Goal: Browse casually

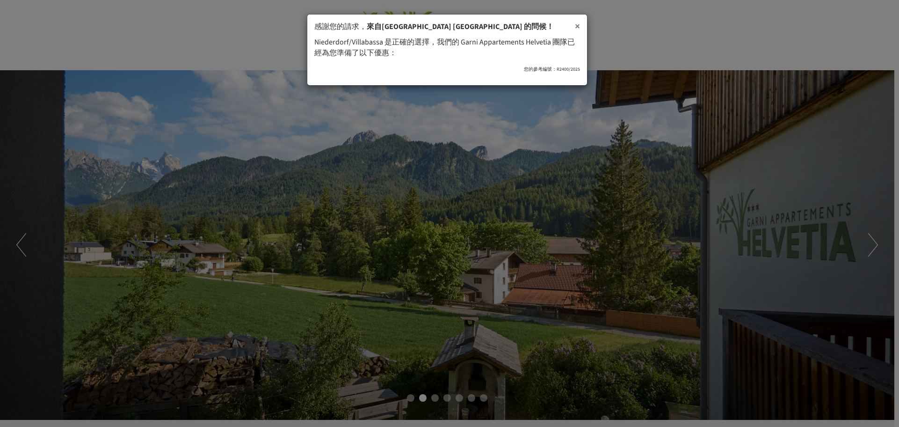
click at [576, 26] on font "×" at bounding box center [577, 26] width 5 height 14
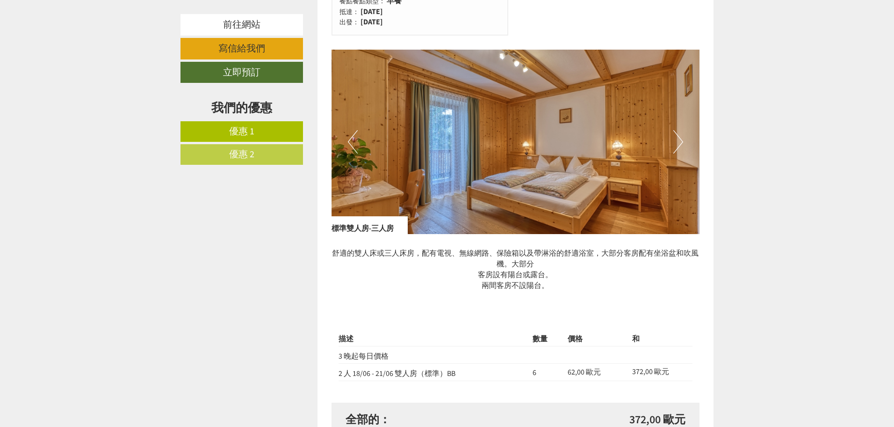
scroll to position [1263, 0]
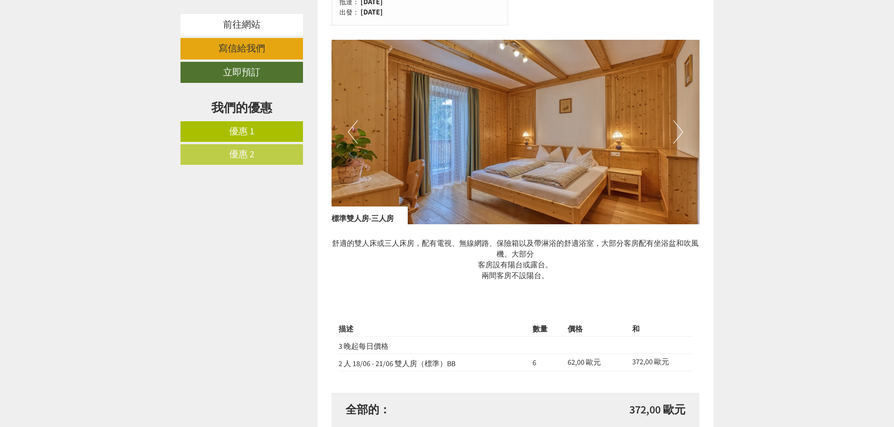
click at [679, 132] on button "下一個" at bounding box center [679, 131] width 10 height 23
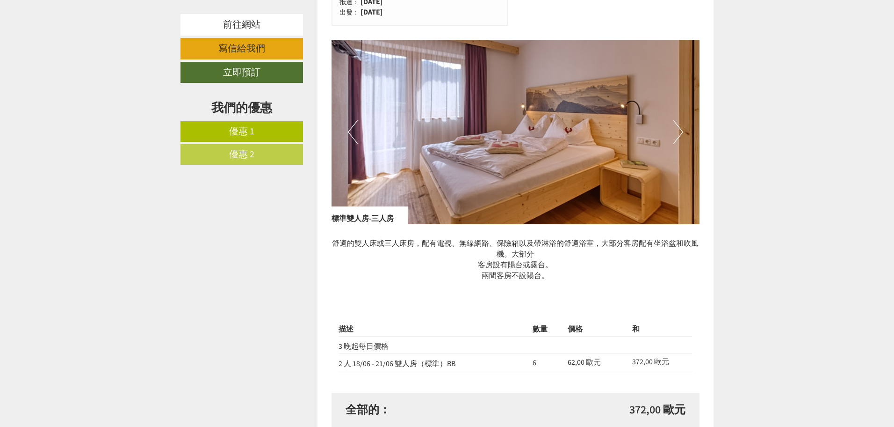
click at [679, 132] on button "下一個" at bounding box center [679, 131] width 10 height 23
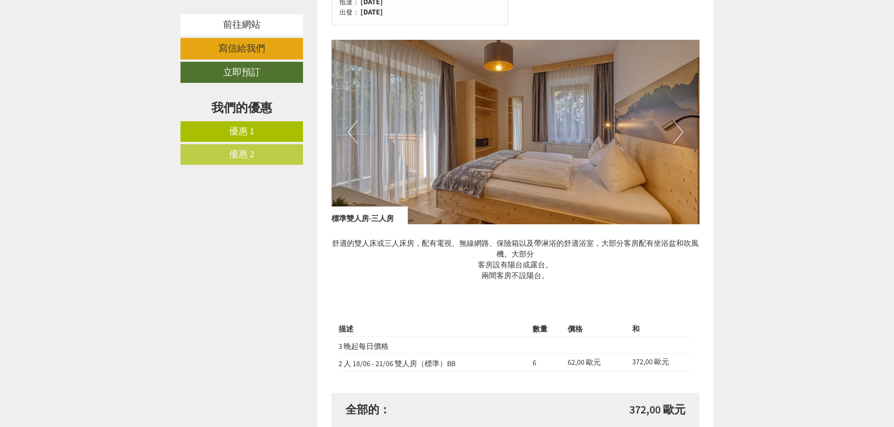
click at [679, 132] on button "下一個" at bounding box center [679, 131] width 10 height 23
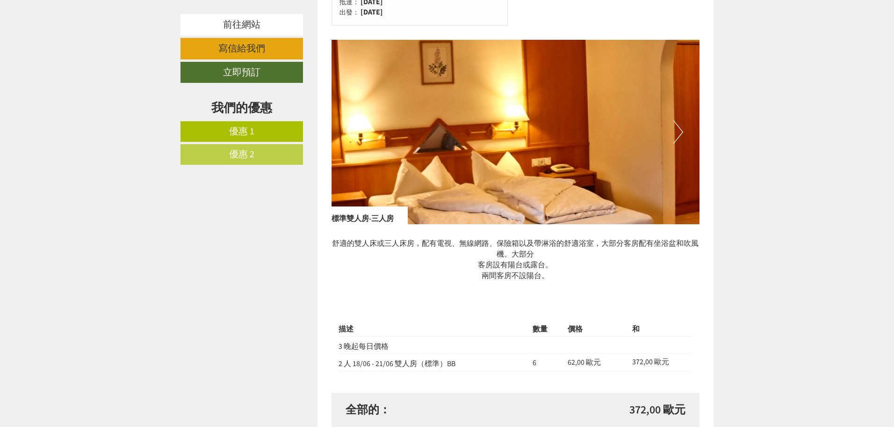
click at [679, 132] on button "下一個" at bounding box center [679, 131] width 10 height 23
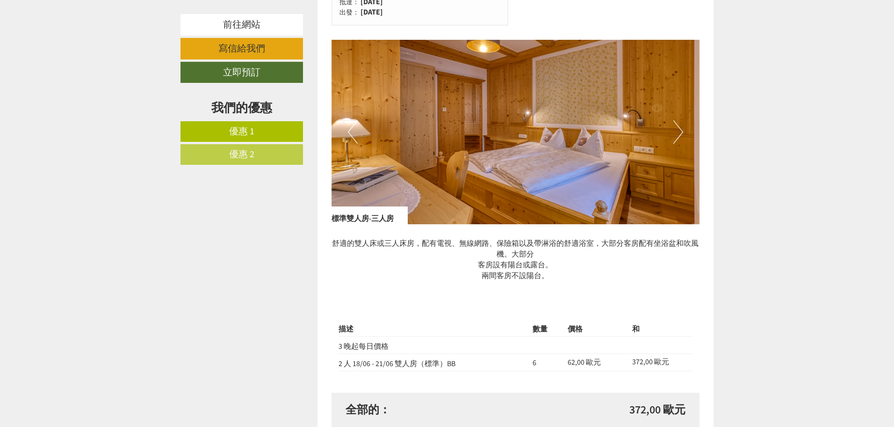
click at [679, 132] on button "下一個" at bounding box center [679, 131] width 10 height 23
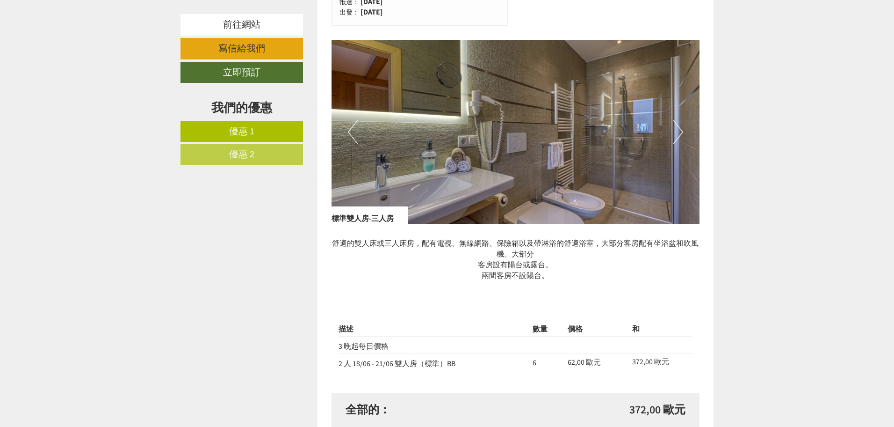
click at [679, 132] on button "下一個" at bounding box center [679, 131] width 10 height 23
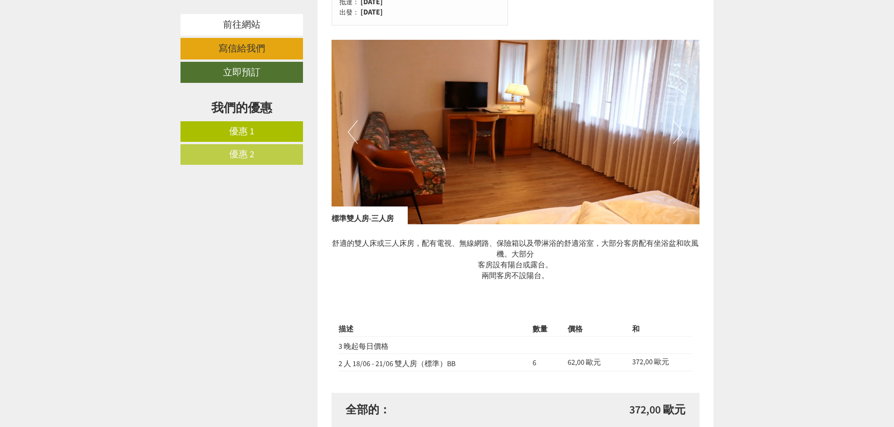
click at [679, 132] on button "下一個" at bounding box center [679, 131] width 10 height 23
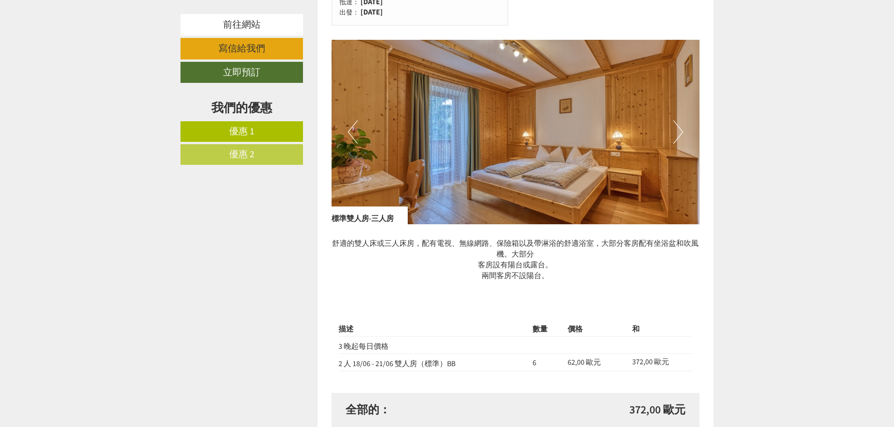
click at [679, 132] on button "下一個" at bounding box center [679, 131] width 10 height 23
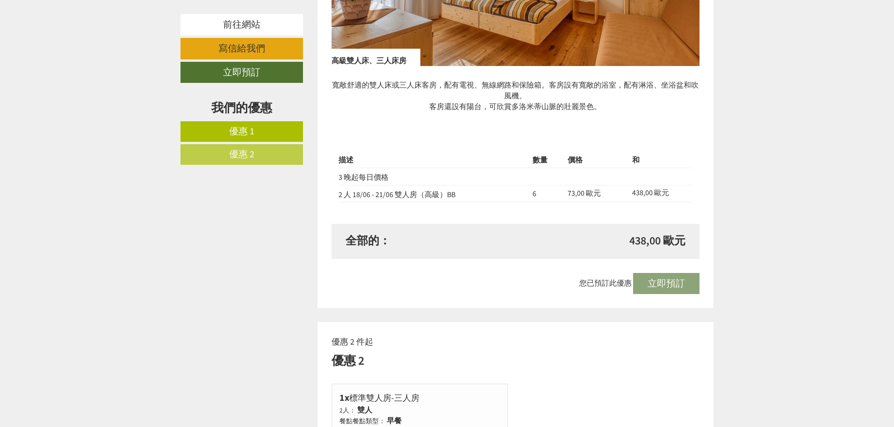
scroll to position [655, 0]
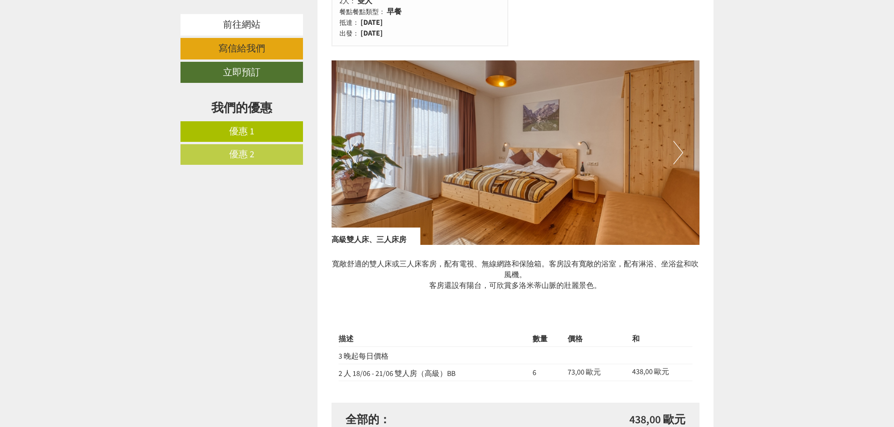
click at [683, 153] on img at bounding box center [516, 152] width 369 height 184
click at [680, 153] on button "下一個" at bounding box center [679, 152] width 10 height 23
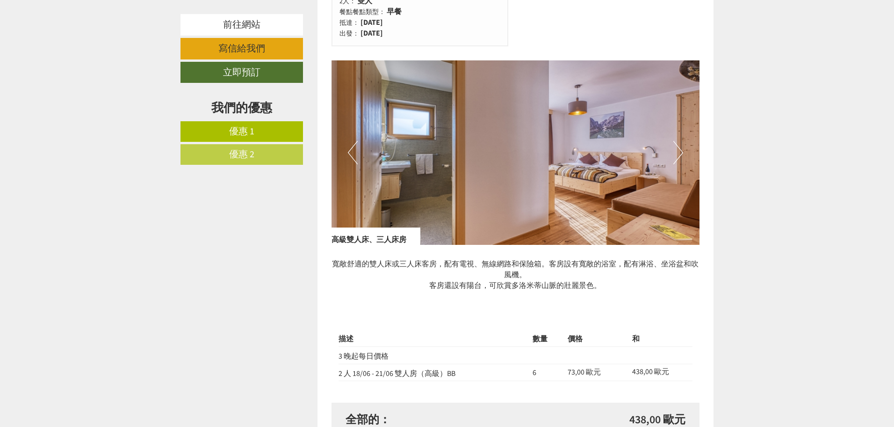
click at [680, 152] on button "下一個" at bounding box center [679, 152] width 10 height 23
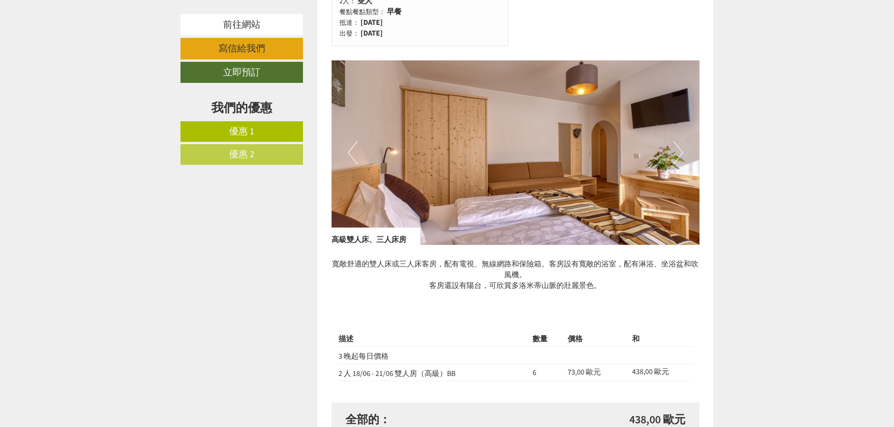
click at [680, 152] on button "下一個" at bounding box center [679, 152] width 10 height 23
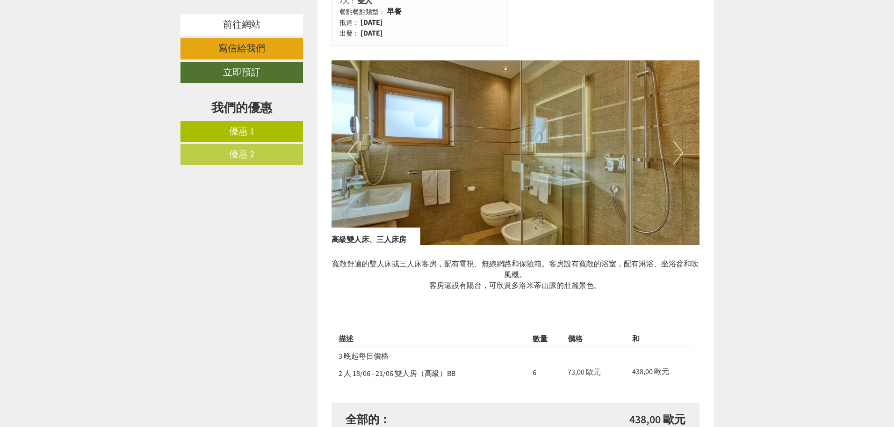
click at [680, 152] on button "下一個" at bounding box center [679, 152] width 10 height 23
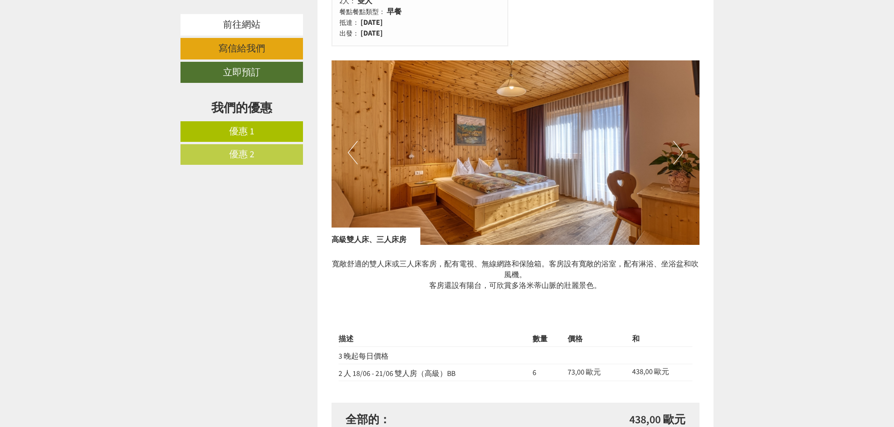
click at [680, 152] on button "下一個" at bounding box center [679, 152] width 10 height 23
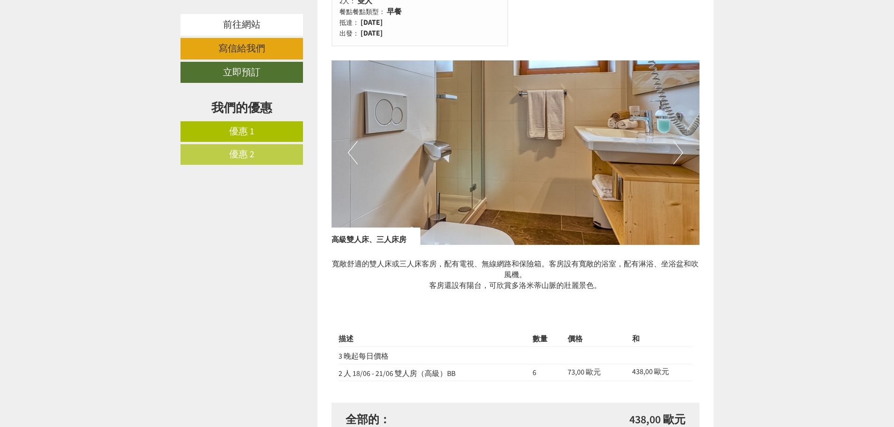
click at [680, 152] on button "下一個" at bounding box center [679, 152] width 10 height 23
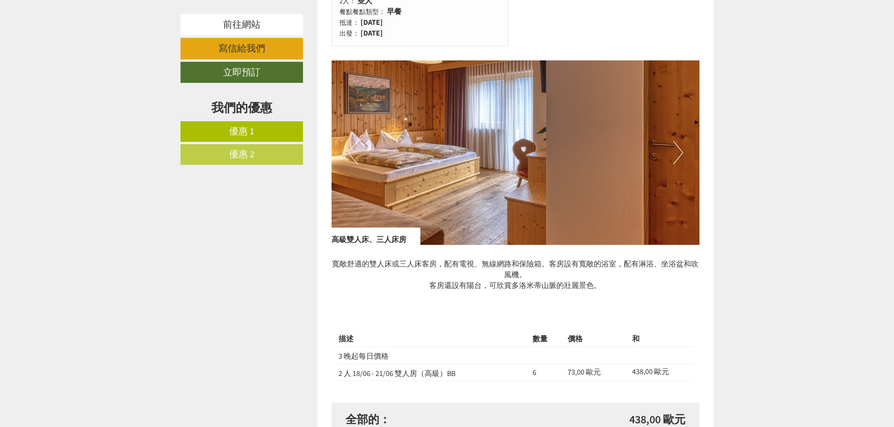
click at [680, 152] on button "下一個" at bounding box center [679, 152] width 10 height 23
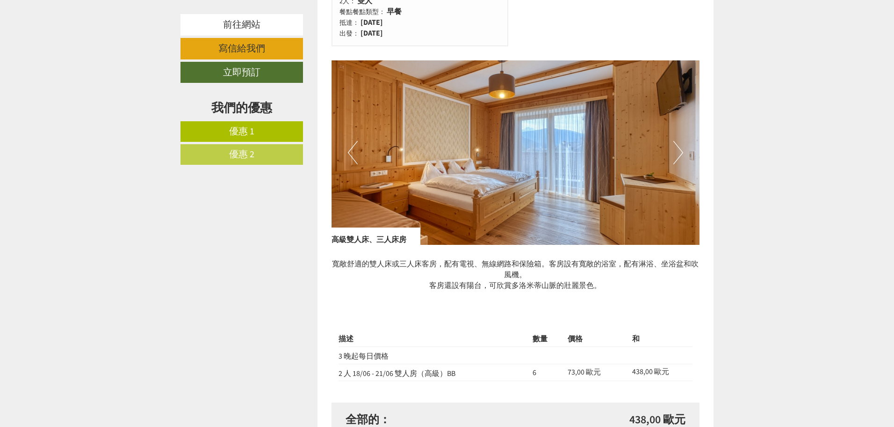
click at [680, 152] on button "下一個" at bounding box center [679, 152] width 10 height 23
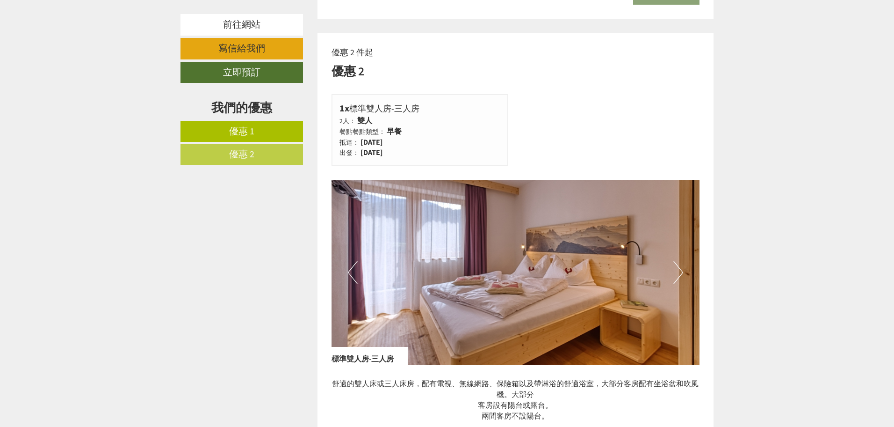
scroll to position [1216, 0]
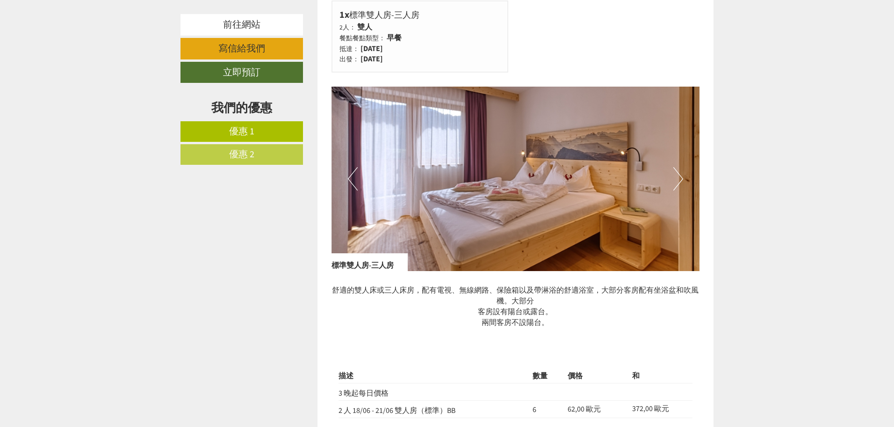
click at [678, 182] on button "下一個" at bounding box center [679, 178] width 10 height 23
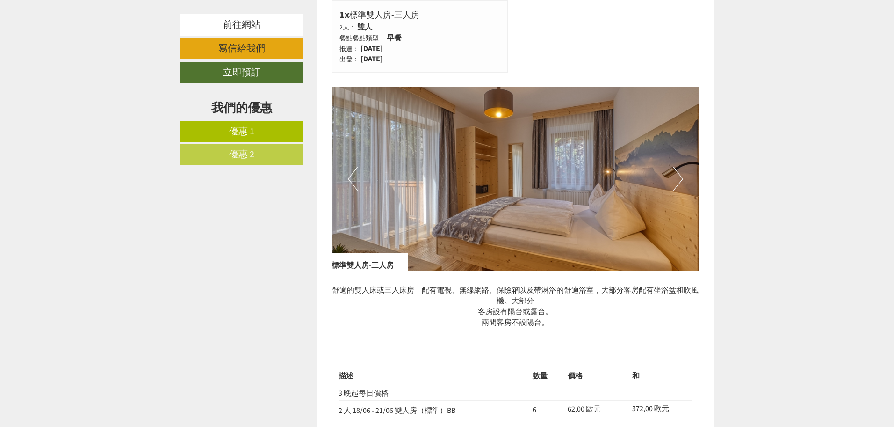
click at [678, 182] on button "下一個" at bounding box center [679, 178] width 10 height 23
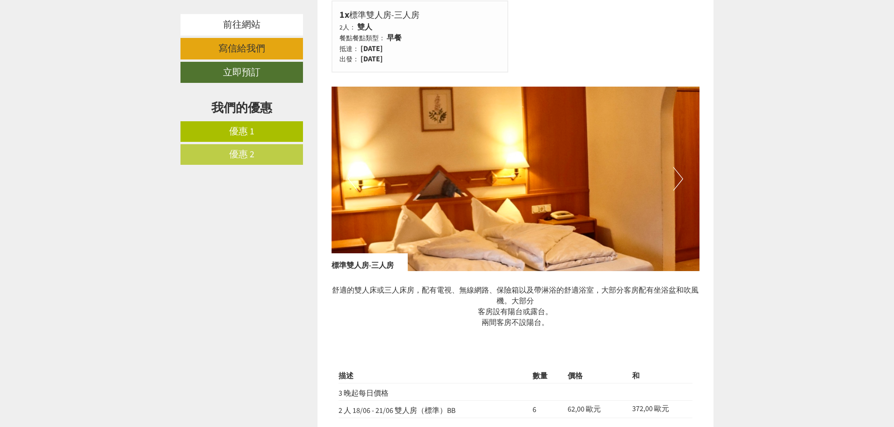
click at [678, 182] on button "下一個" at bounding box center [679, 178] width 10 height 23
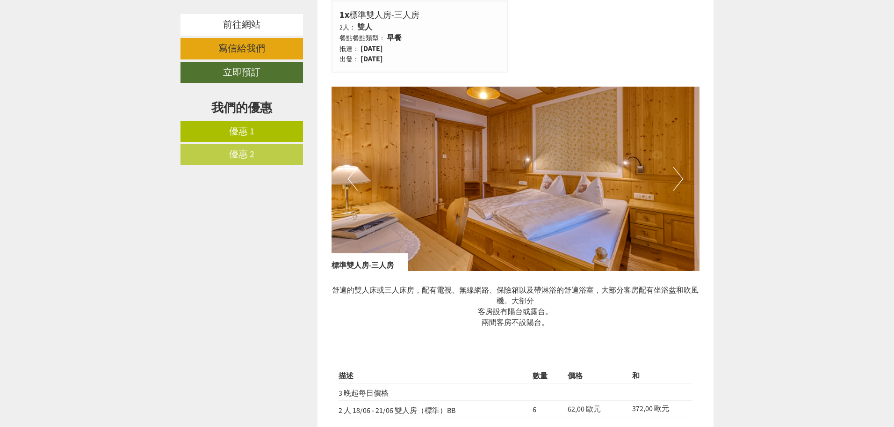
click at [683, 176] on button "下一個" at bounding box center [679, 178] width 10 height 23
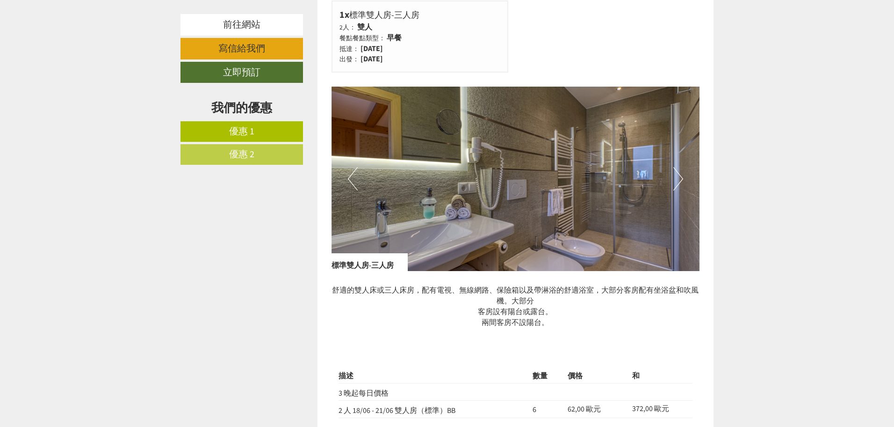
click at [683, 176] on button "下一個" at bounding box center [679, 178] width 10 height 23
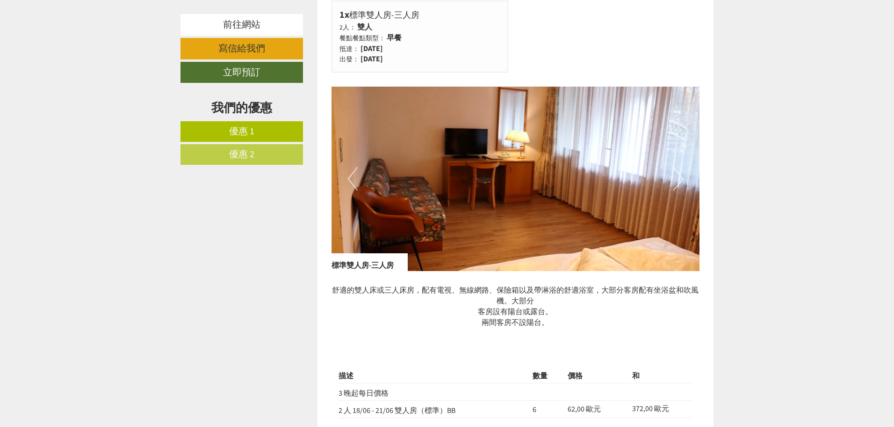
click at [683, 176] on button "下一個" at bounding box center [679, 178] width 10 height 23
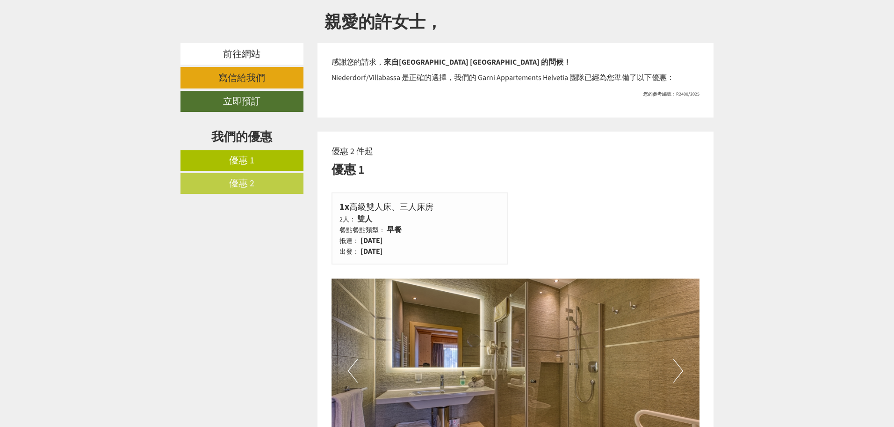
scroll to position [234, 0]
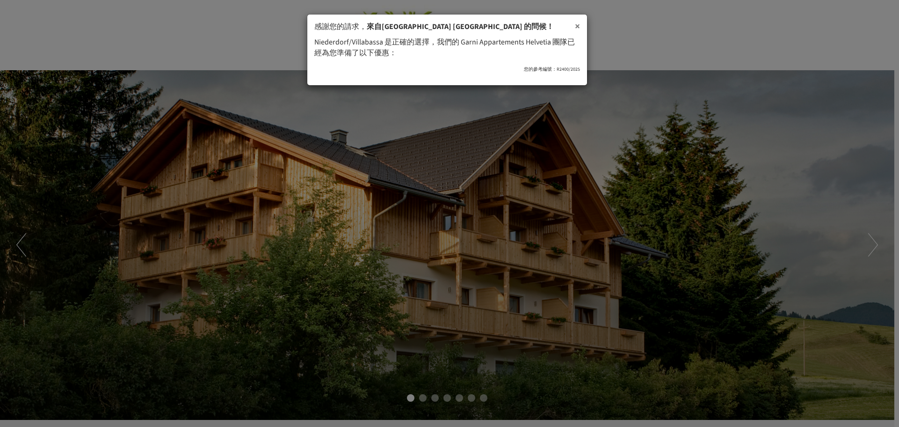
click at [575, 28] on font "×" at bounding box center [577, 26] width 5 height 14
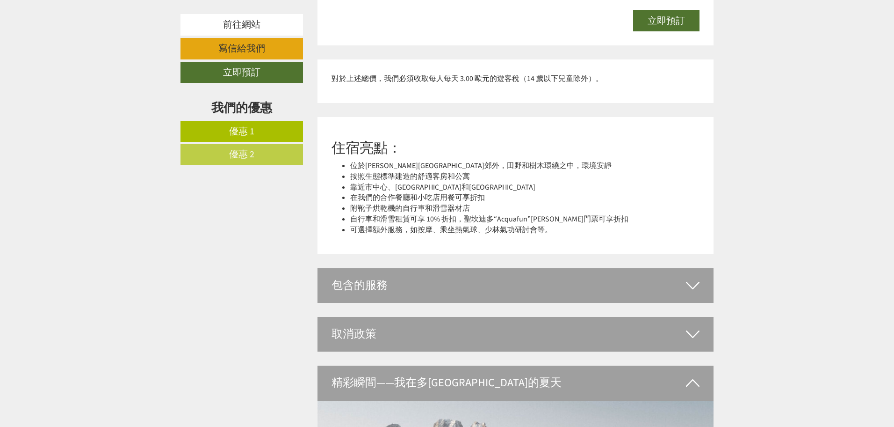
scroll to position [1777, 0]
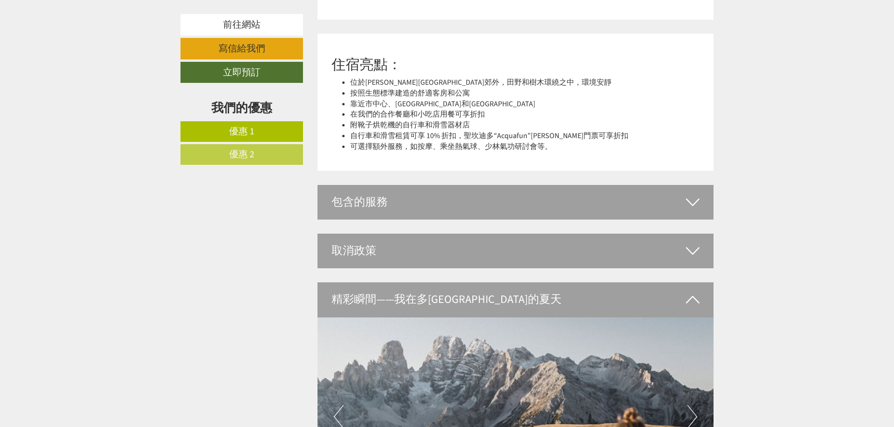
click at [688, 204] on icon at bounding box center [693, 202] width 14 height 16
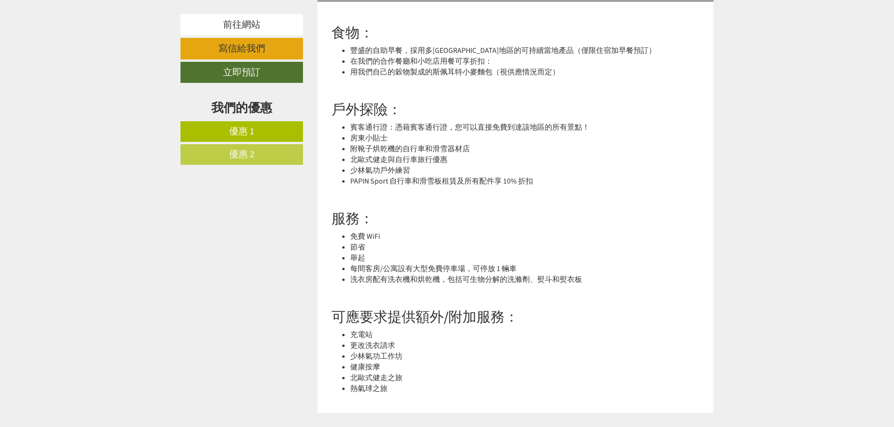
scroll to position [2011, 0]
